Goal: Task Accomplishment & Management: Manage account settings

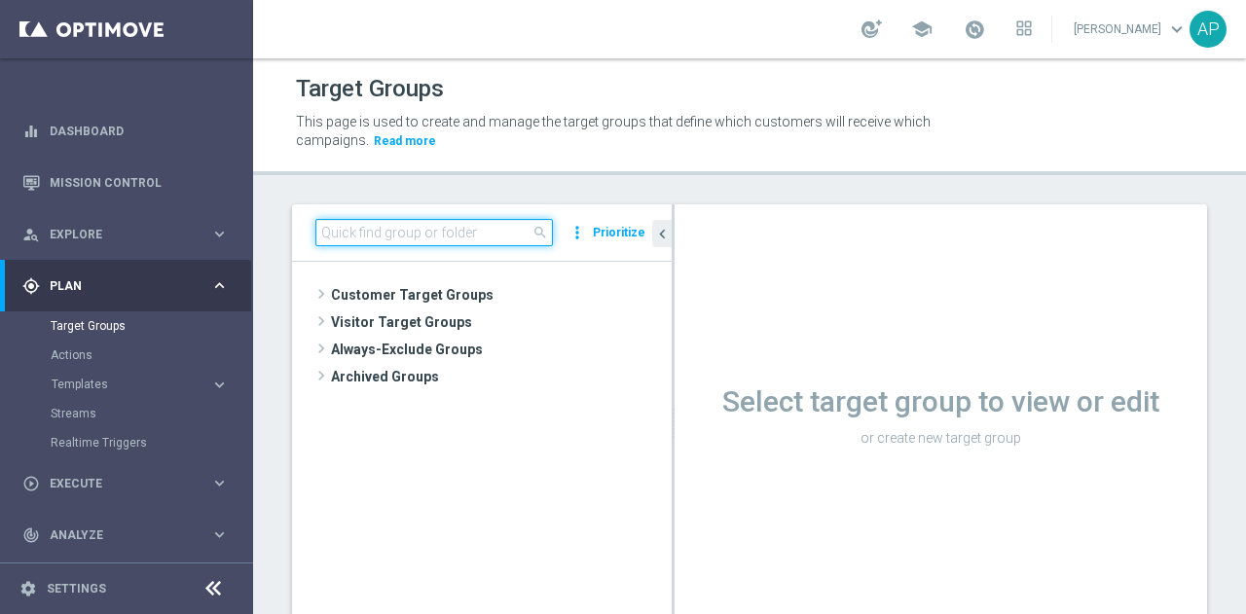
click at [390, 238] on input at bounding box center [433, 232] width 237 height 27
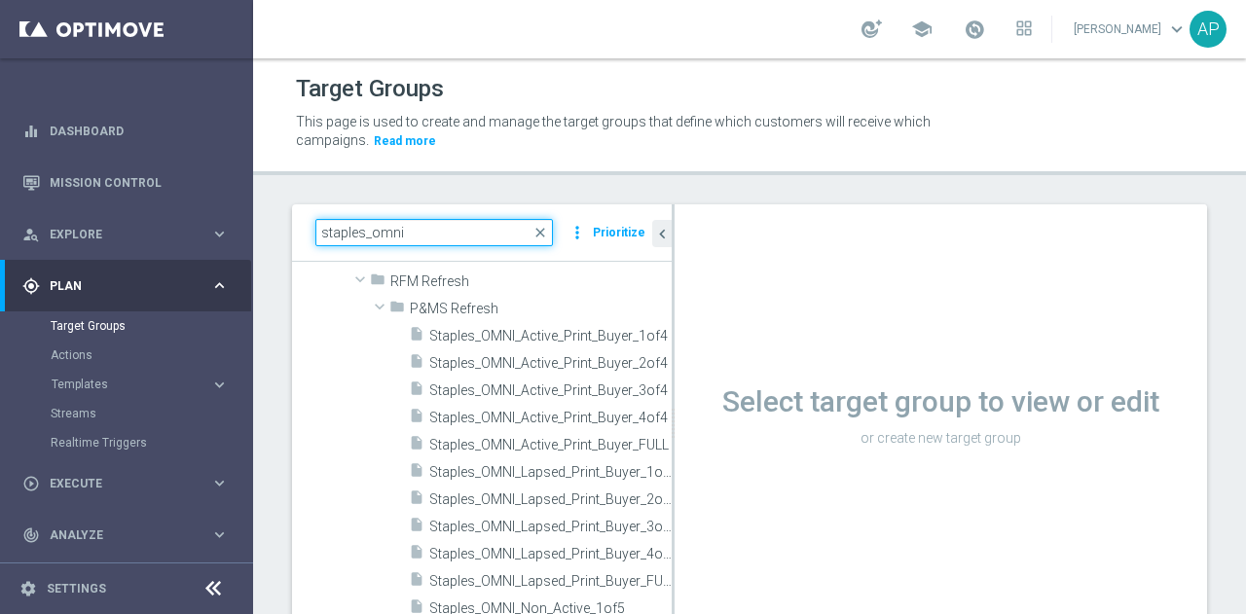
scroll to position [83, 0]
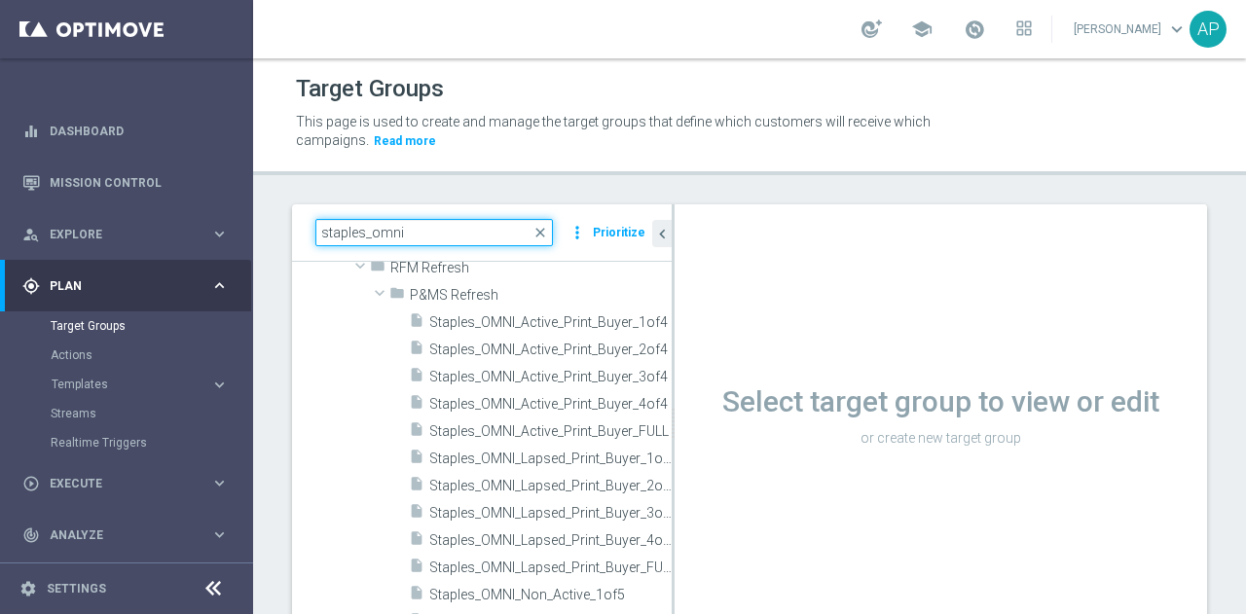
type input "staples_omni"
click at [490, 431] on span "Staples_OMNI_Active_Print_Buyer_FULL" at bounding box center [550, 431] width 242 height 17
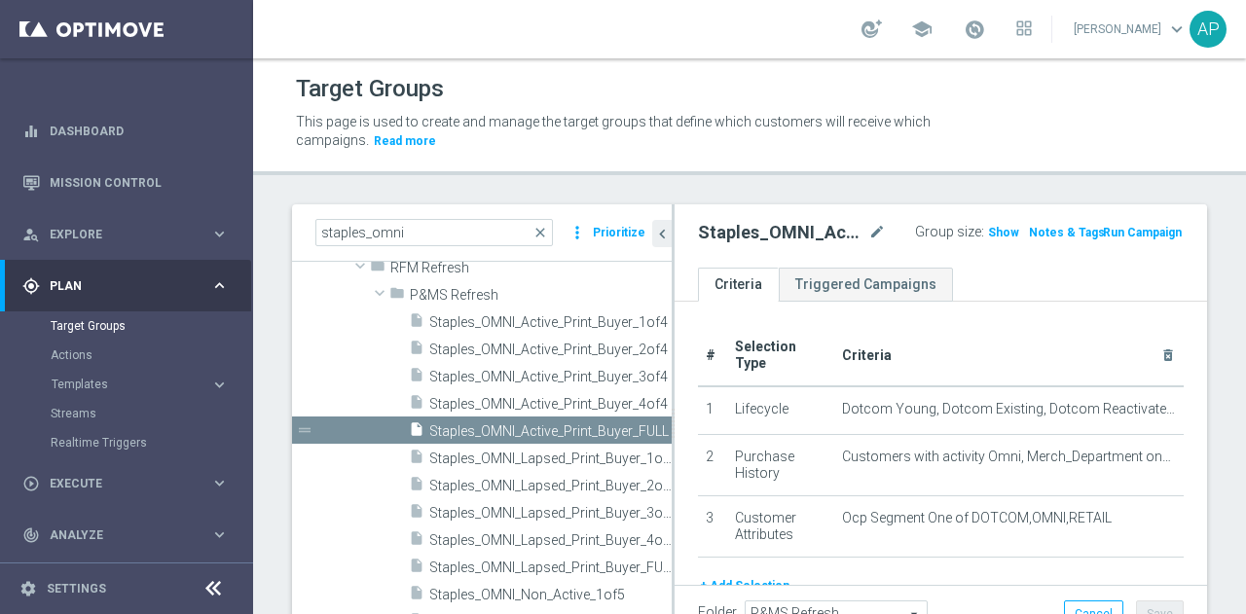
click at [988, 231] on span "Show" at bounding box center [1003, 233] width 31 height 14
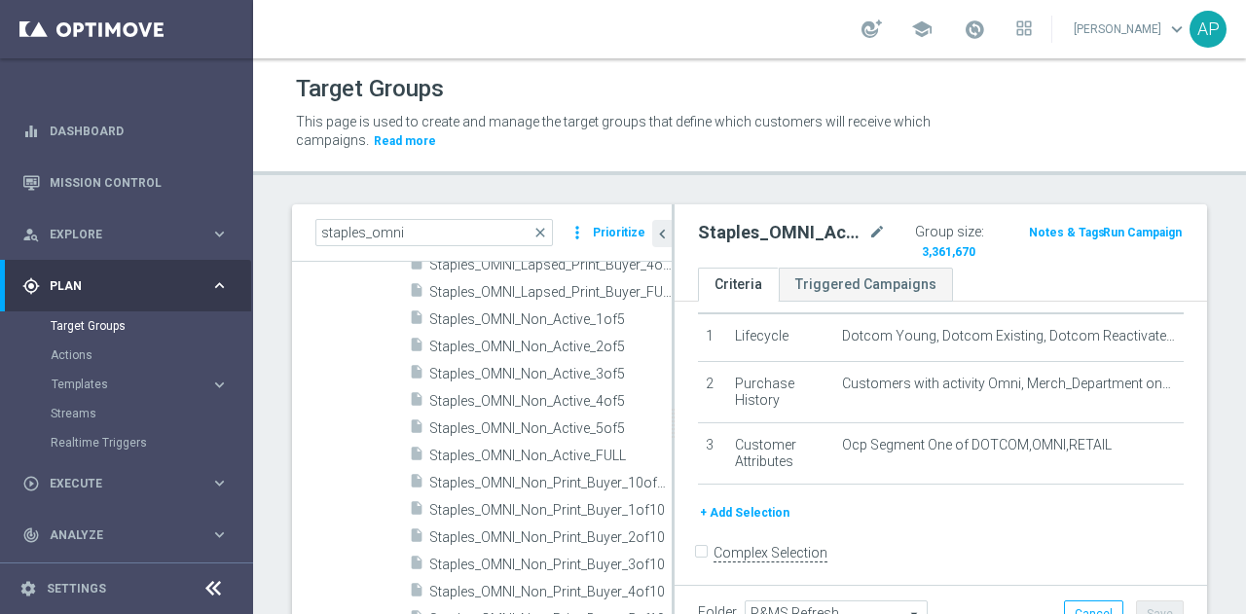
scroll to position [370, 0]
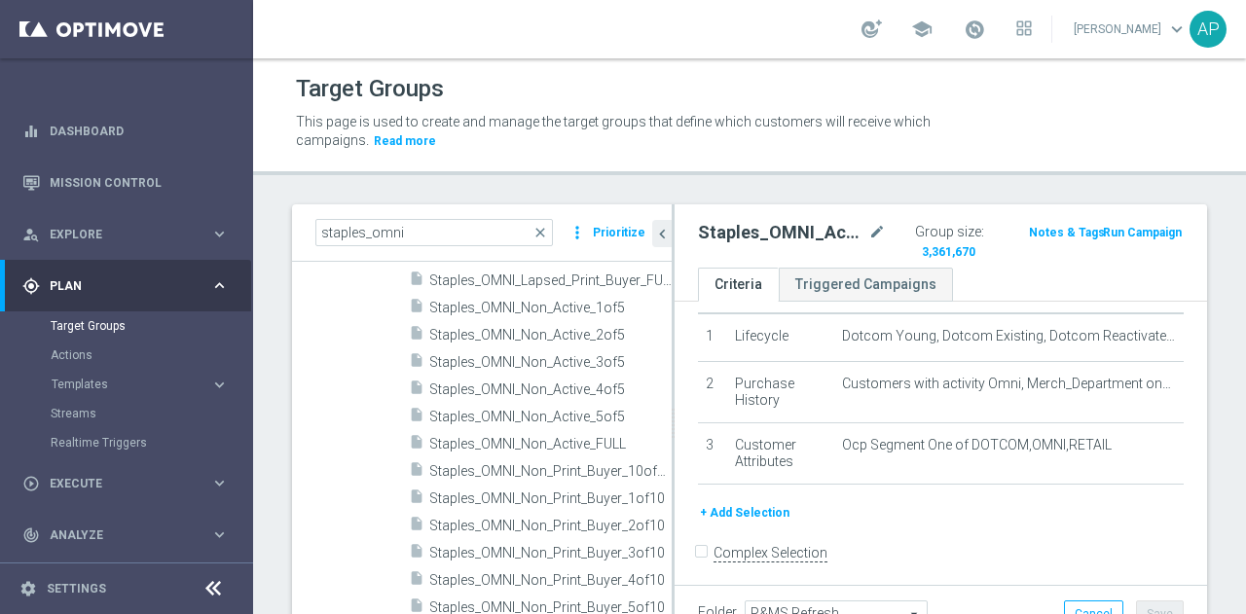
click at [564, 454] on div "insert_drive_file Staples_OMNI_Non_Active_FULL" at bounding box center [540, 442] width 263 height 27
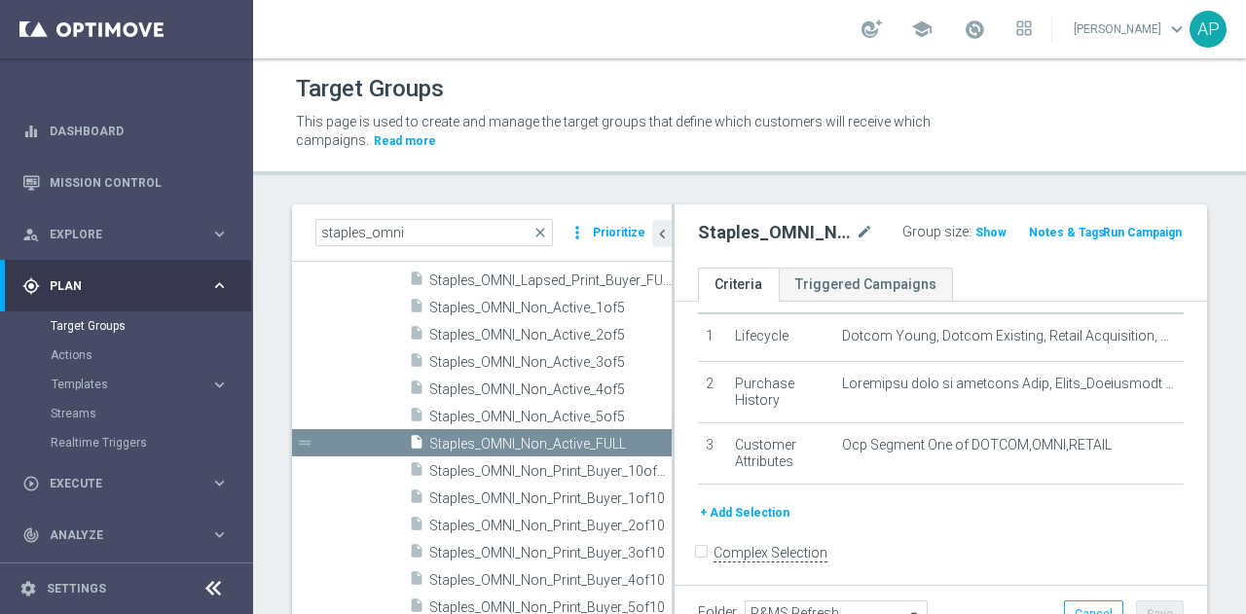
click at [975, 226] on span "Show" at bounding box center [990, 233] width 31 height 14
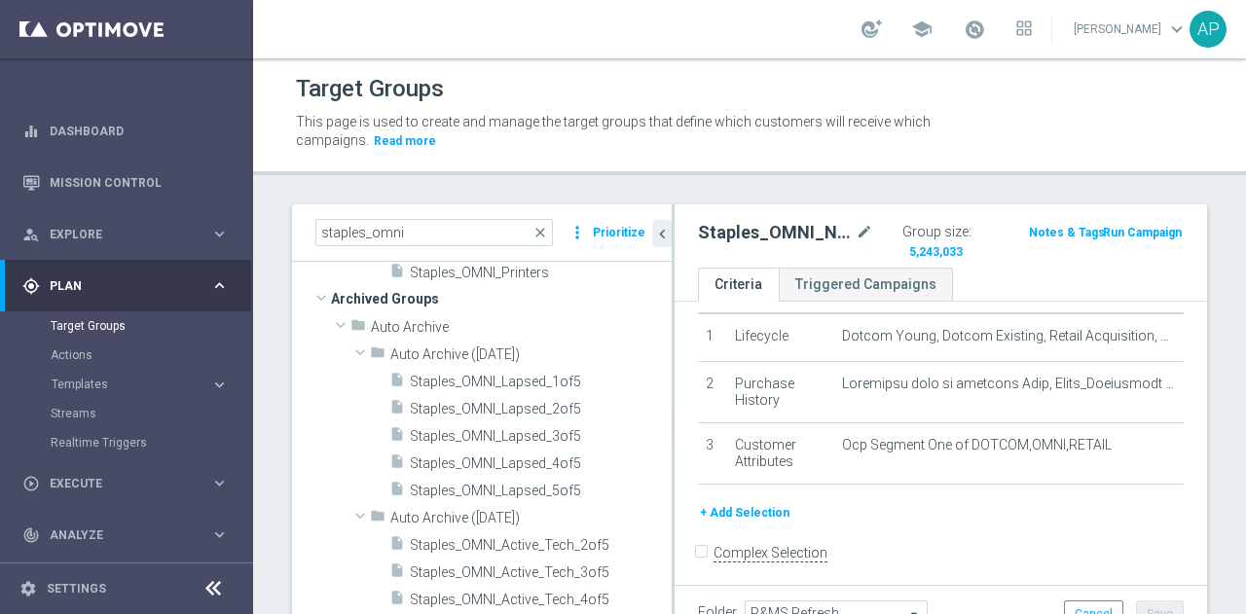
scroll to position [1169, 0]
click at [453, 234] on input "staples_omni" at bounding box center [433, 232] width 237 height 27
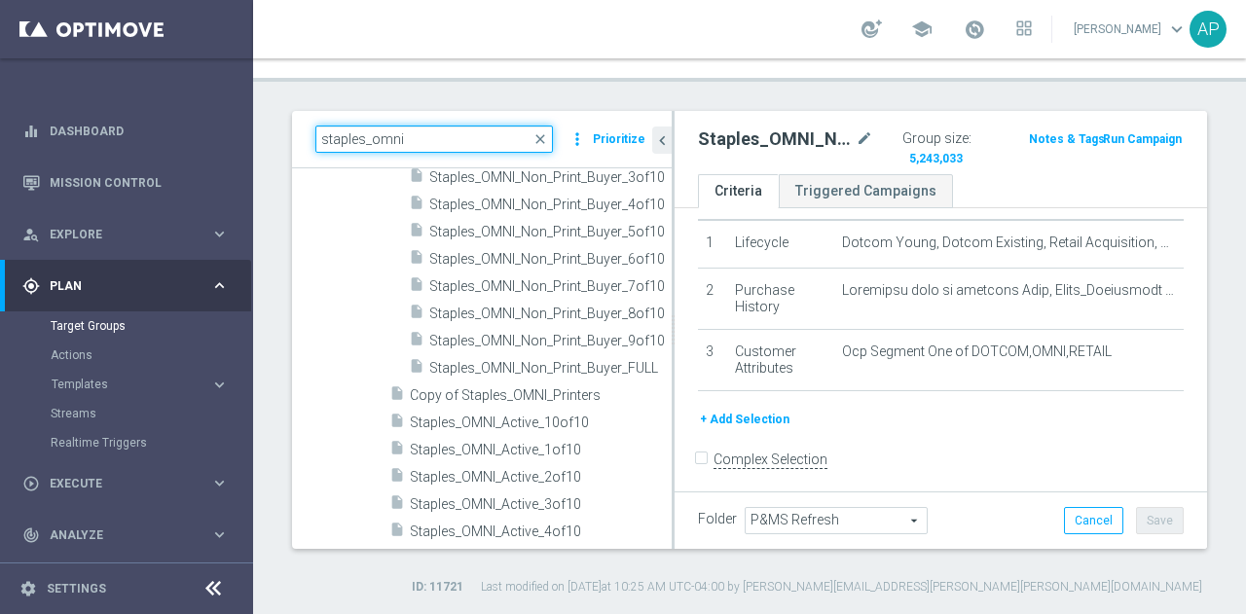
scroll to position [653, 0]
click at [528, 362] on span "Staples_OMNI_Non_Print_Buyer_FULL" at bounding box center [550, 367] width 242 height 17
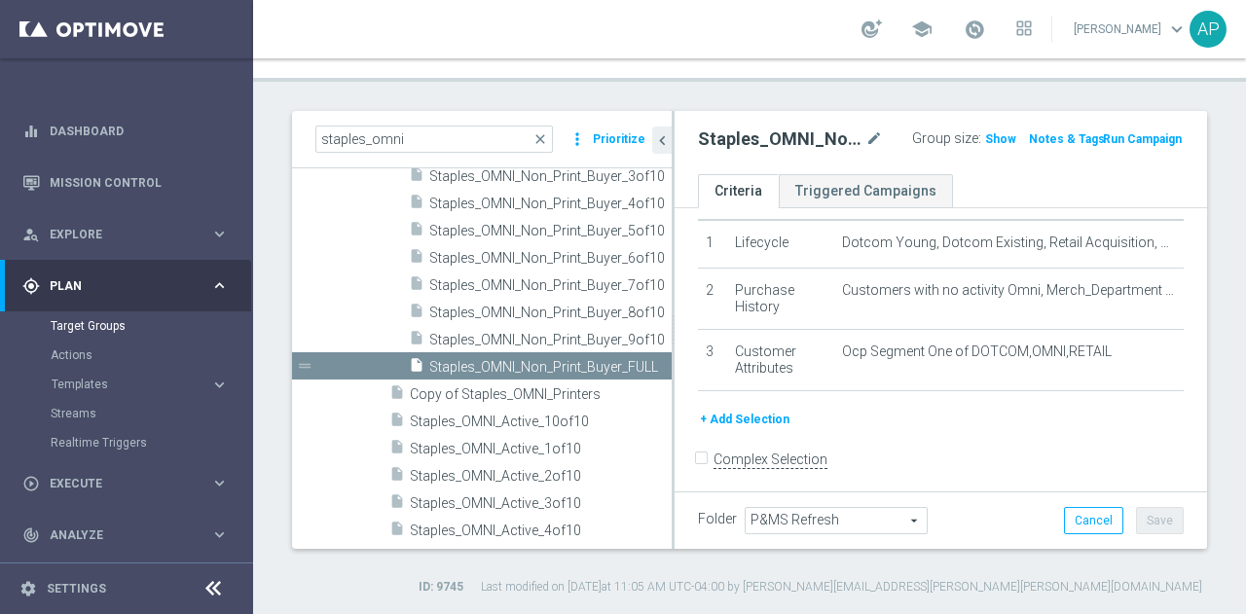
click at [985, 143] on span "Show" at bounding box center [1000, 139] width 31 height 14
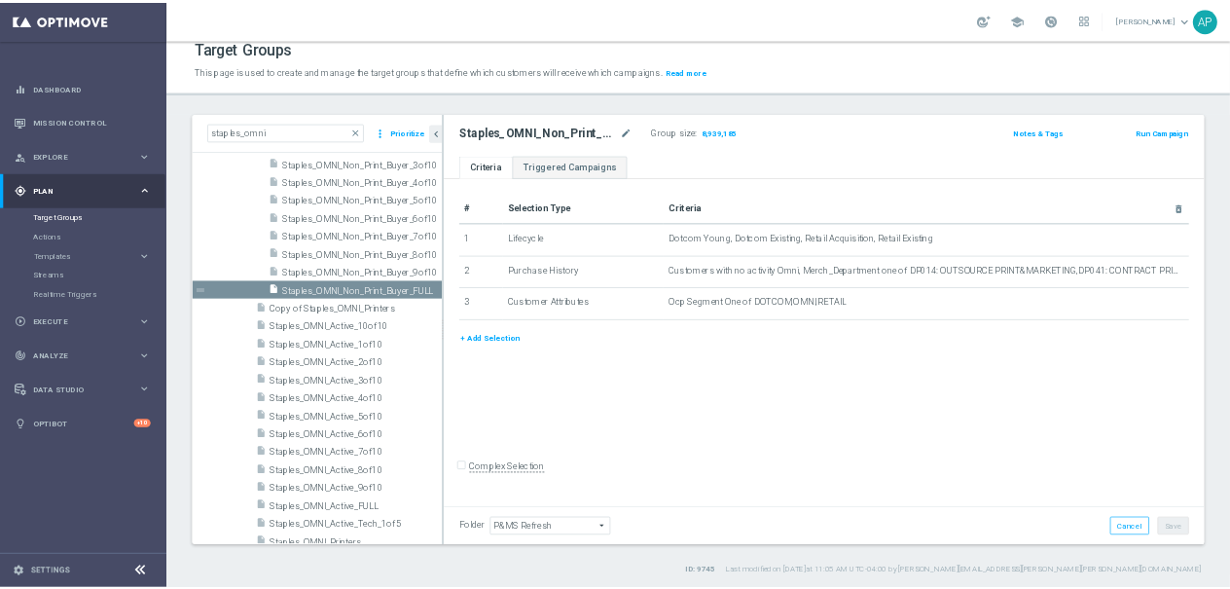
scroll to position [93, 0]
